Goal: Communication & Community: Answer question/provide support

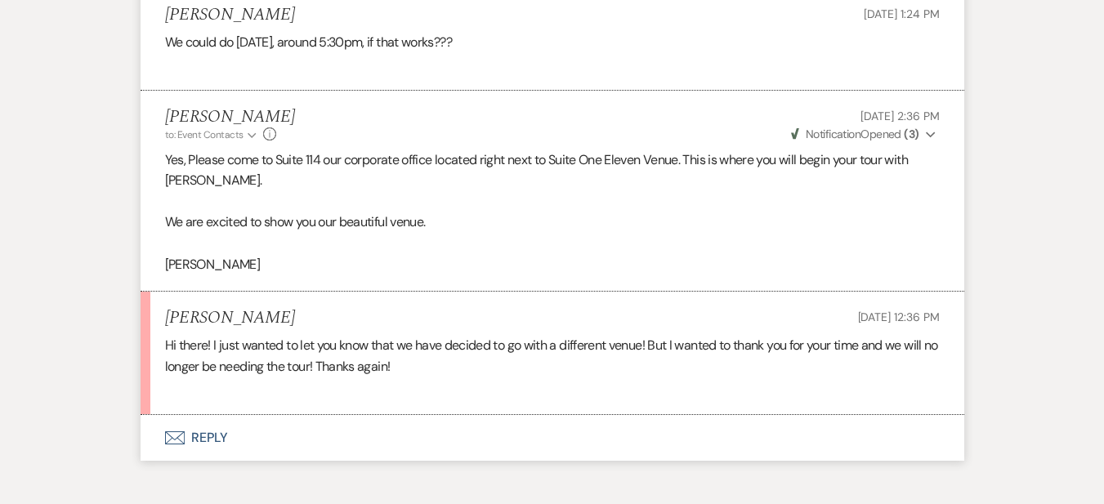
scroll to position [5657, 0]
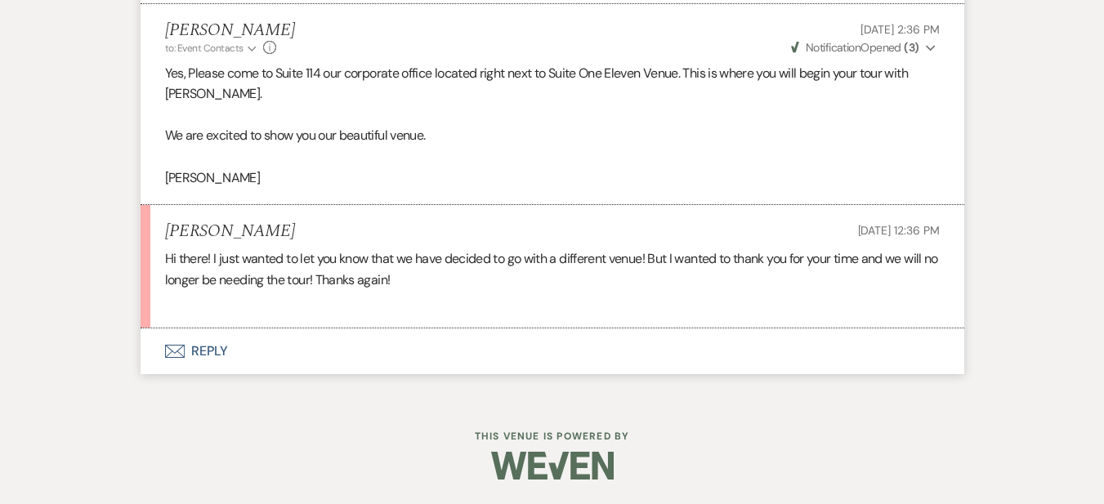
click at [209, 351] on button "Envelope Reply" at bounding box center [553, 351] width 824 height 46
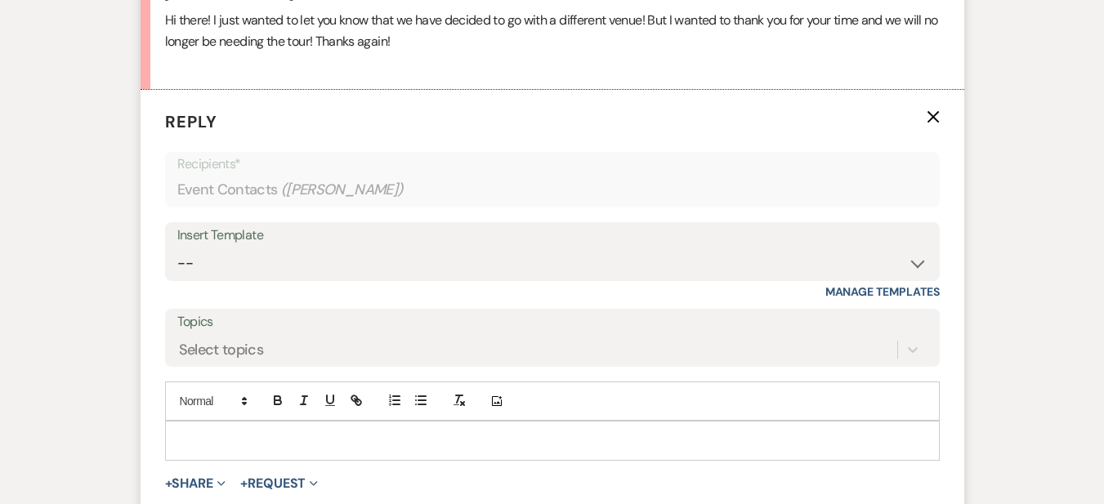
scroll to position [5902, 0]
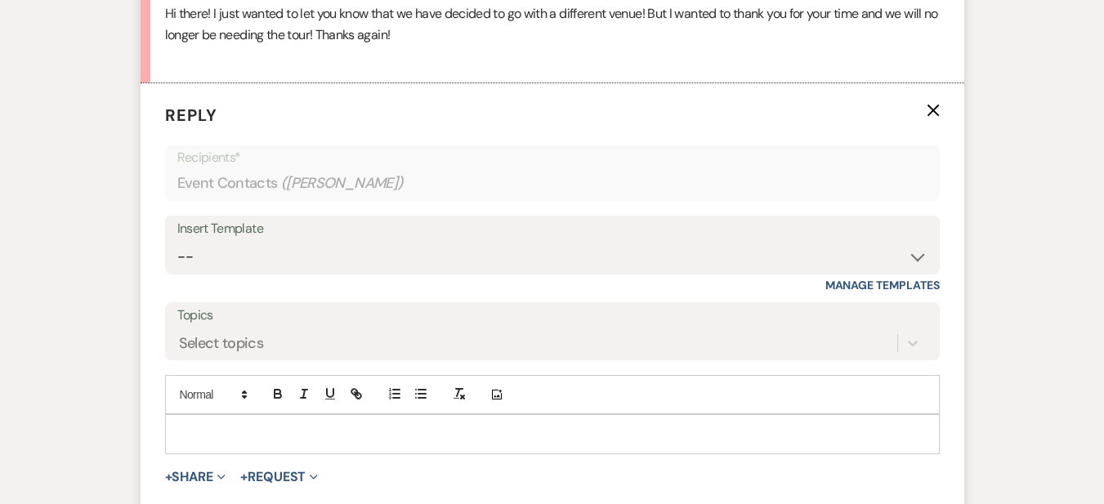
click at [211, 429] on p at bounding box center [552, 434] width 749 height 18
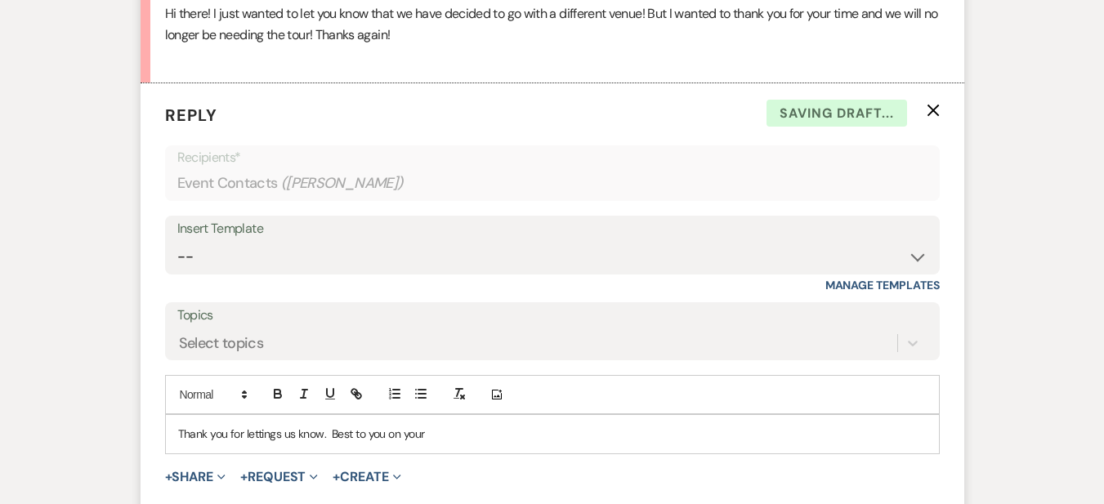
drag, startPoint x: 360, startPoint y: 445, endPoint x: 339, endPoint y: 458, distance: 24.9
click at [342, 458] on form "Reply X Saving draft... Recipients* Event Contacts ( [PERSON_NAME] ) Insert Tem…" at bounding box center [553, 325] width 824 height 484
drag, startPoint x: 331, startPoint y: 433, endPoint x: 489, endPoint y: 440, distance: 158.7
click at [489, 440] on p "Thank you for lettings us know. Best to you on your" at bounding box center [552, 434] width 749 height 18
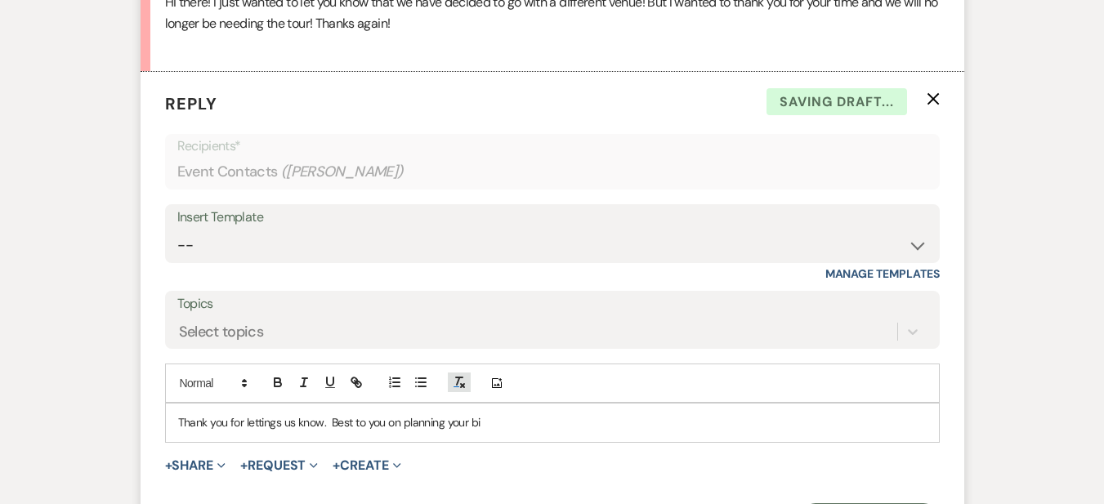
scroll to position [5916, 0]
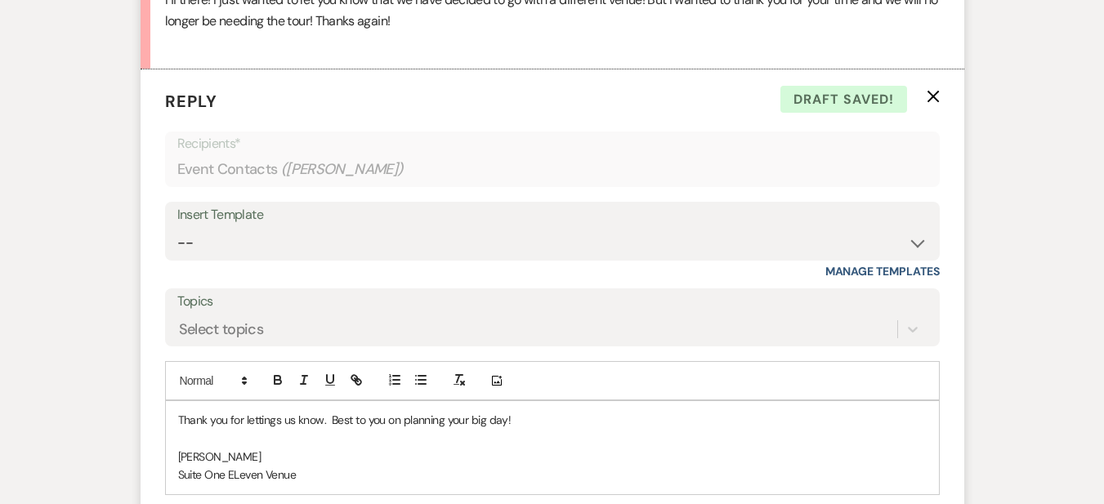
click at [530, 421] on p "Thank you for lettings us know. Best to you on planning your big day!" at bounding box center [552, 420] width 749 height 18
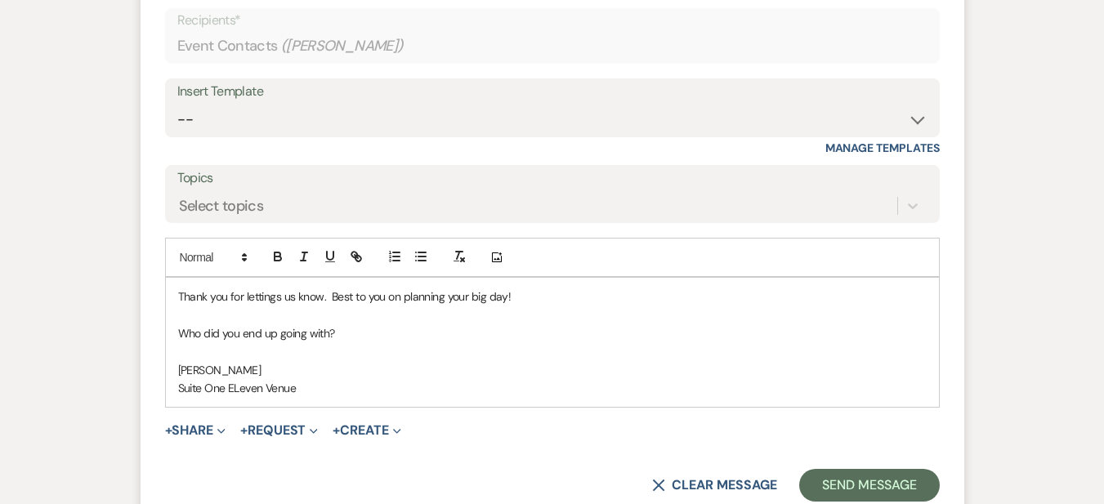
scroll to position [6161, 0]
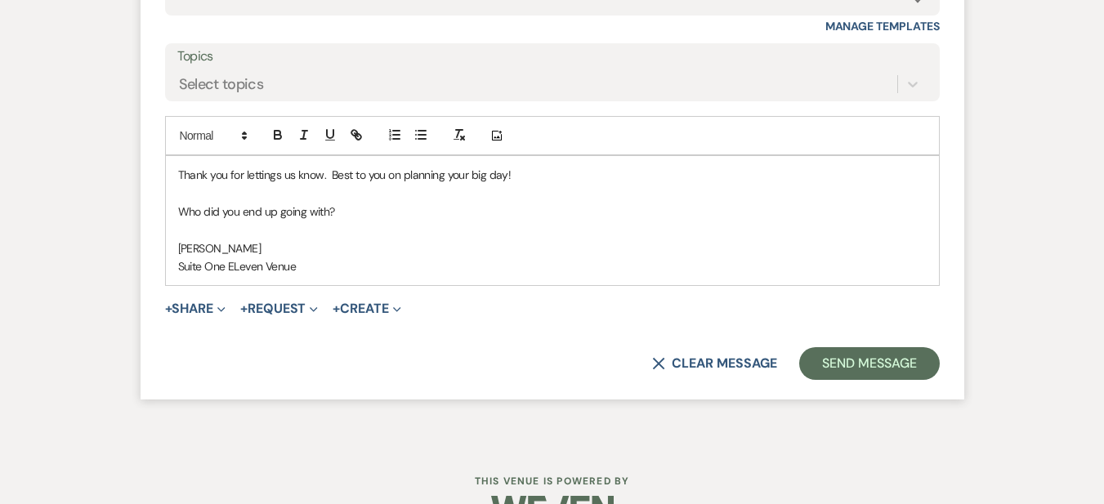
click at [183, 235] on p at bounding box center [552, 230] width 749 height 18
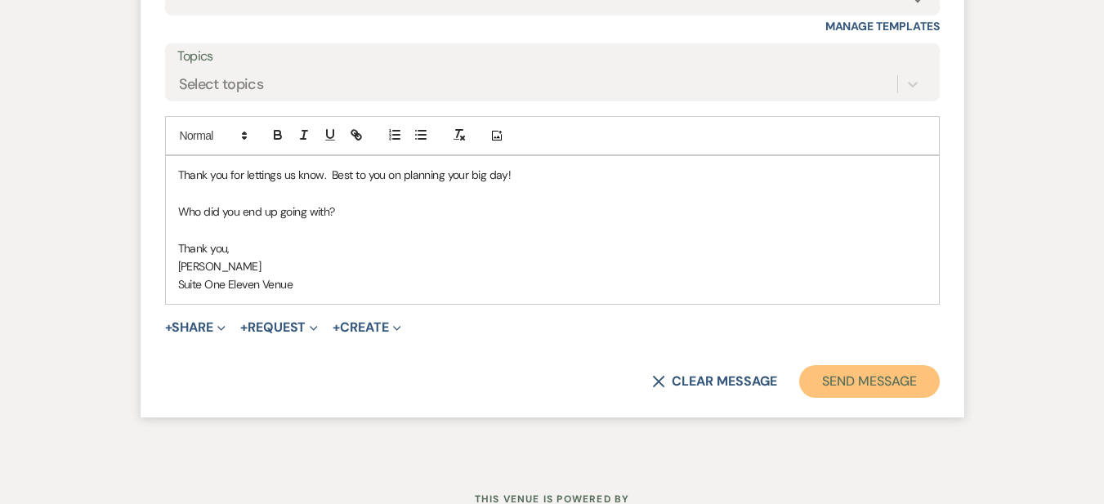
click at [826, 378] on button "Send Message" at bounding box center [869, 381] width 140 height 33
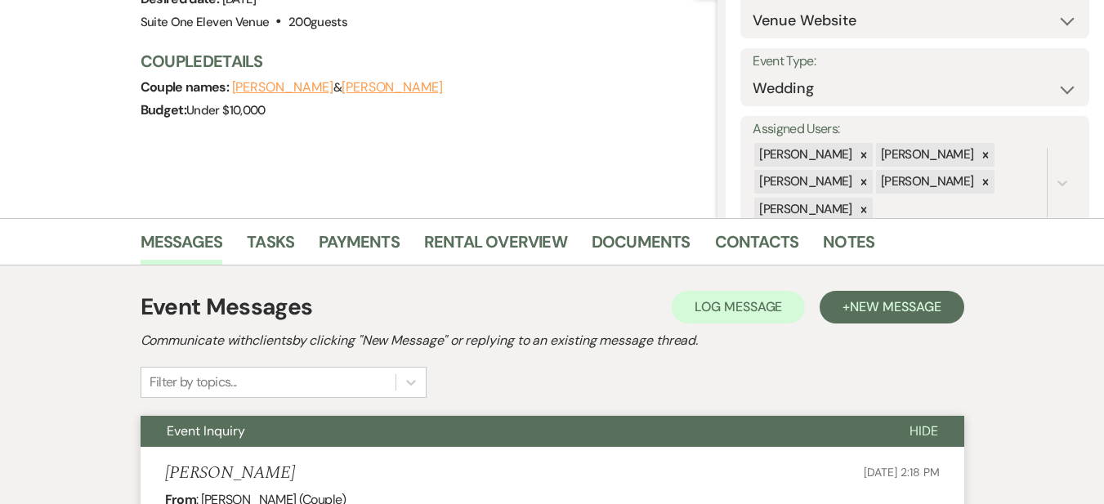
scroll to position [0, 0]
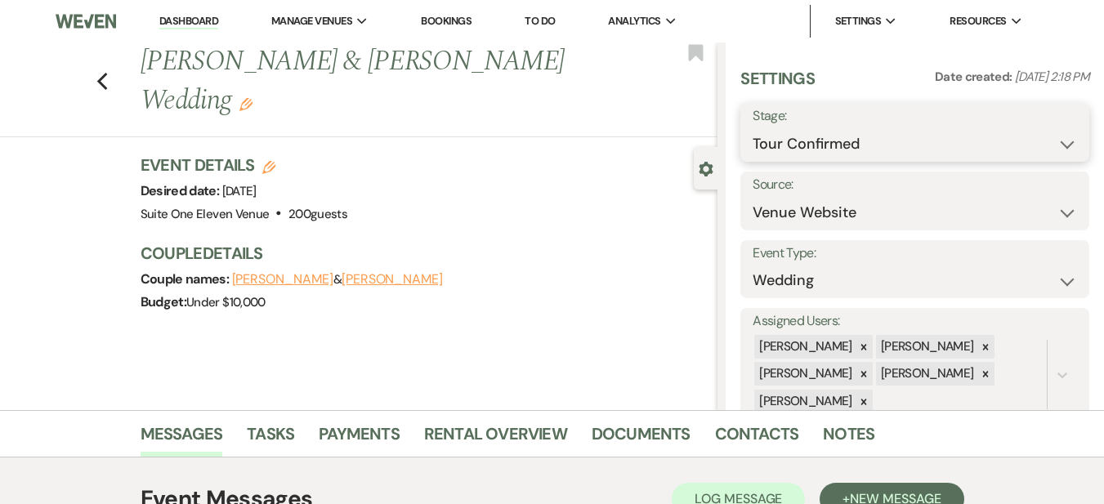
click at [1054, 143] on select "Inquiry Follow Up Tour Requested Tour Confirmed Toured Proposal Sent Booked Lost" at bounding box center [915, 144] width 324 height 32
select select "8"
click at [753, 128] on select "Inquiry Follow Up Tour Requested Tour Confirmed Toured Proposal Sent Booked Lost" at bounding box center [915, 144] width 324 height 32
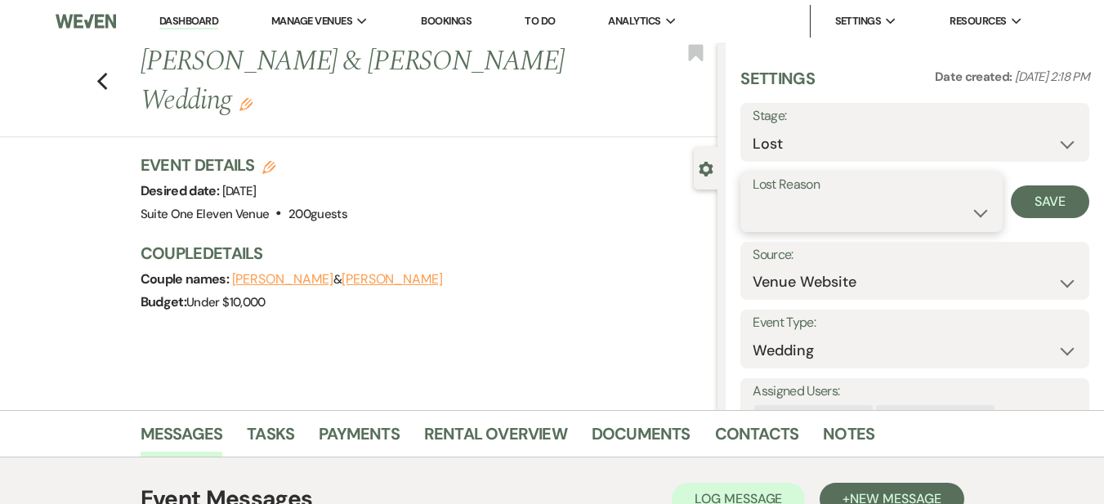
click at [966, 212] on select "Booked Elsewhere Budget Date Unavailable No Response Not a Good Match Capacity …" at bounding box center [872, 213] width 238 height 32
select select "7"
click at [753, 197] on select "Booked Elsewhere Budget Date Unavailable No Response Not a Good Match Capacity …" at bounding box center [872, 213] width 238 height 32
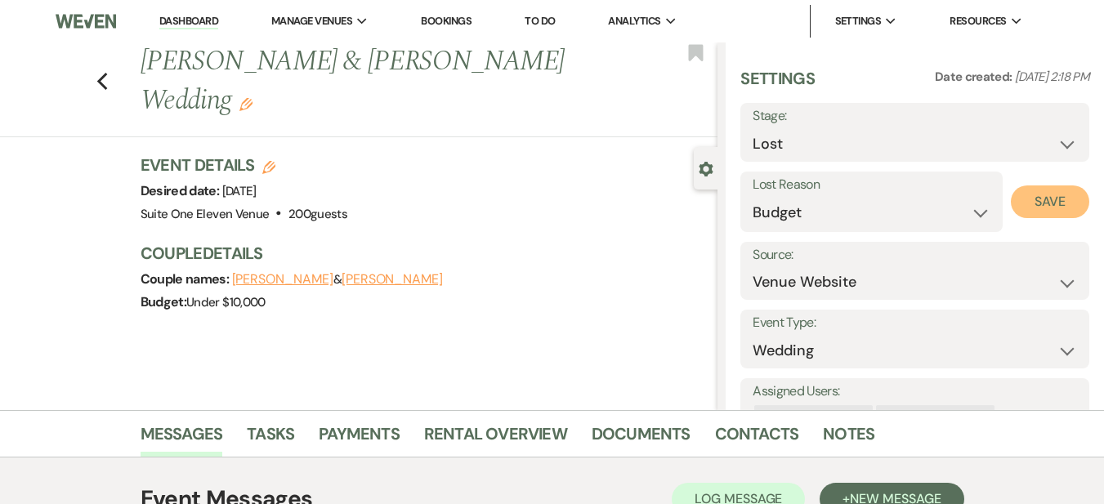
drag, startPoint x: 1055, startPoint y: 202, endPoint x: 890, endPoint y: 215, distance: 165.6
click at [1054, 202] on button "Save" at bounding box center [1050, 201] width 78 height 33
click at [104, 84] on icon "Previous" at bounding box center [102, 82] width 12 height 20
